Goal: Information Seeking & Learning: Learn about a topic

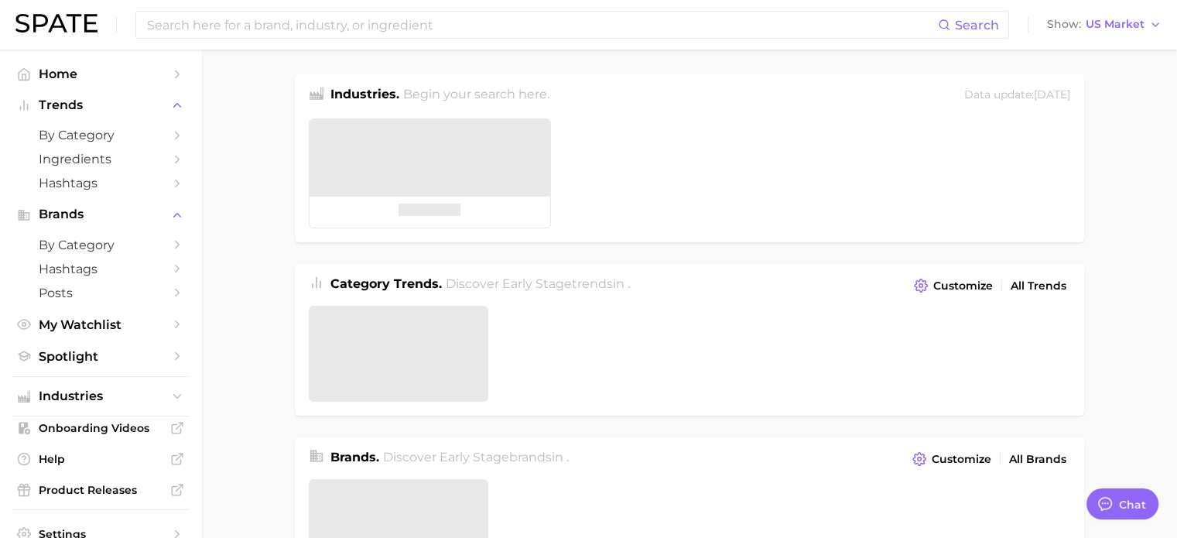
type textarea "x"
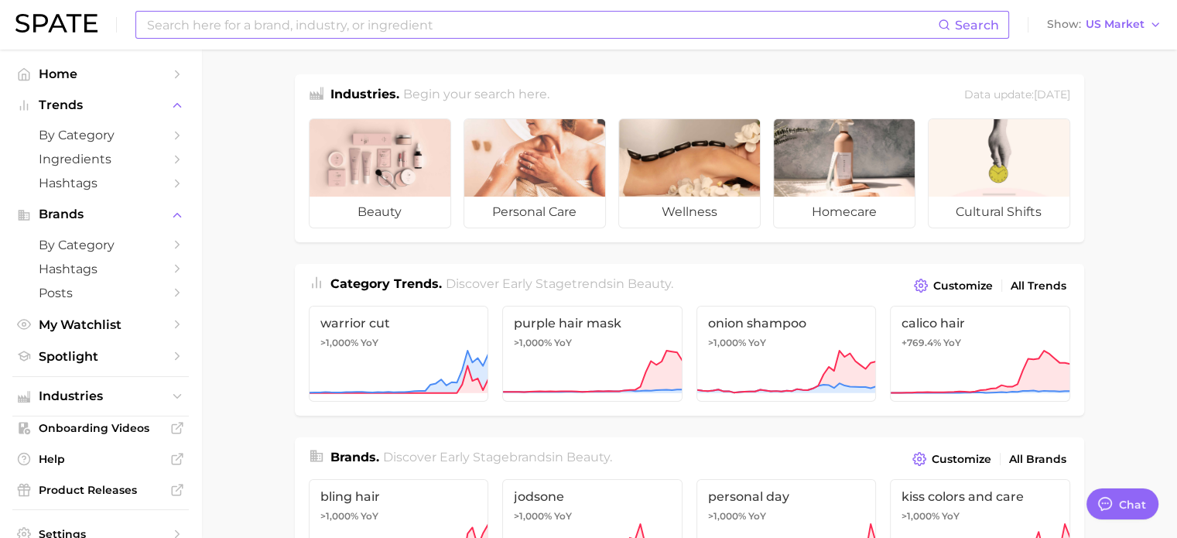
click at [419, 22] on input at bounding box center [542, 25] width 793 height 26
type input "bakuchiol"
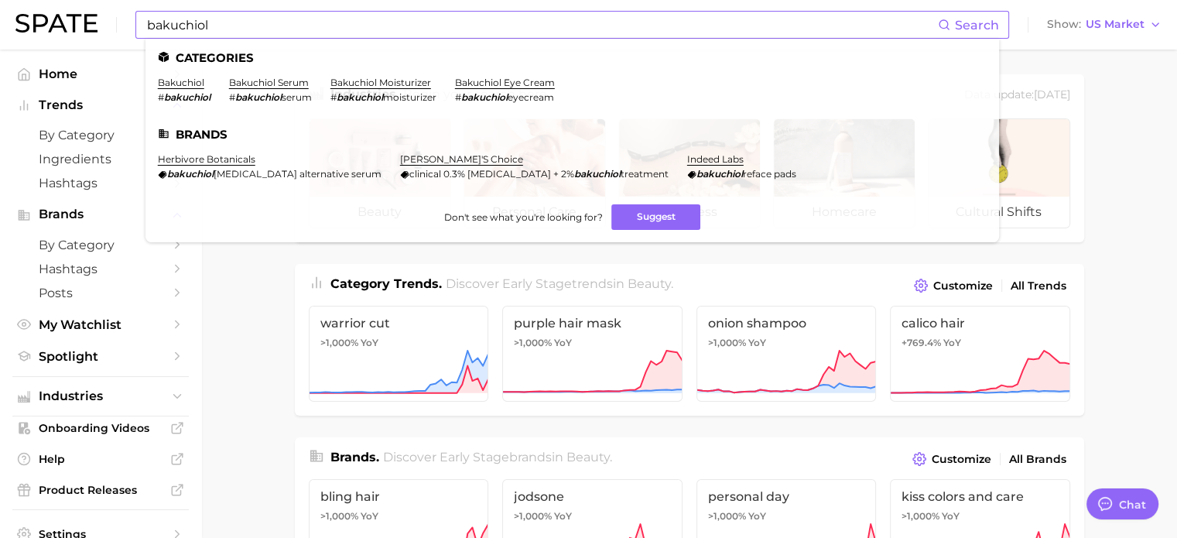
click at [195, 89] on li "bakuchiol # bakuchiol" at bounding box center [184, 90] width 53 height 26
click at [192, 83] on link "bakuchiol" at bounding box center [181, 83] width 46 height 12
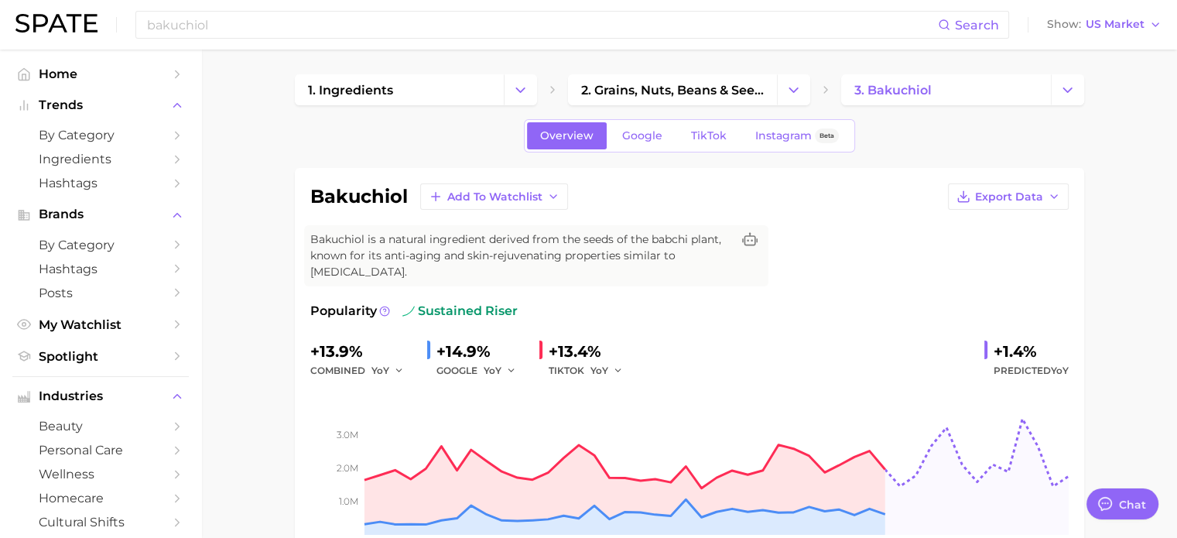
type textarea "x"
click at [1038, 188] on button "Export Data" at bounding box center [1008, 196] width 121 height 26
click at [1026, 246] on button "Time Series Image" at bounding box center [984, 253] width 170 height 28
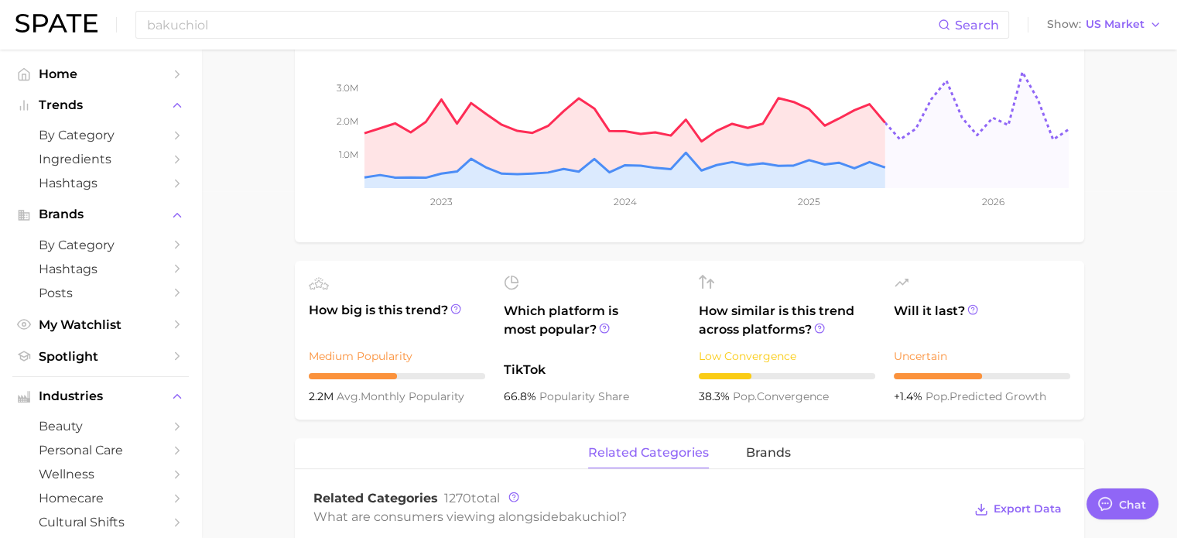
scroll to position [317, 0]
